Goal: Check status: Check status

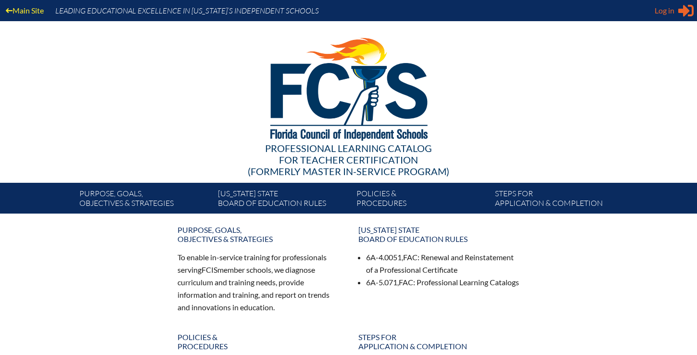
click at [663, 11] on span "Log in" at bounding box center [664, 11] width 20 height 12
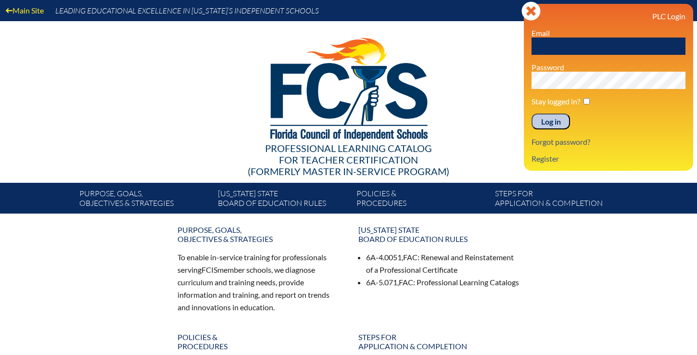
click at [590, 48] on input "text" at bounding box center [608, 46] width 154 height 17
type input "[EMAIL_ADDRESS][DOMAIN_NAME]"
click at [551, 116] on input "Log in" at bounding box center [550, 121] width 38 height 16
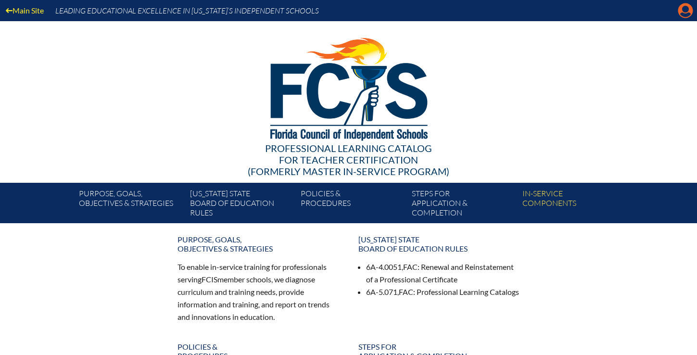
click at [683, 13] on icon "Manage account" at bounding box center [684, 10] width 15 height 15
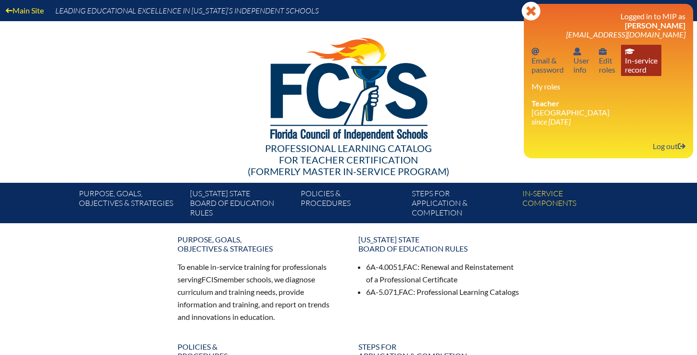
click at [639, 64] on link "In-service record In-service record" at bounding box center [641, 60] width 40 height 31
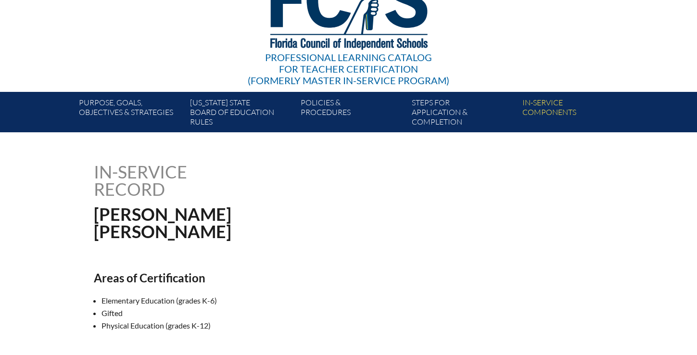
scroll to position [319, 0]
